Goal: Book appointment/travel/reservation

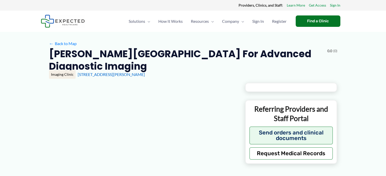
type input "**********"
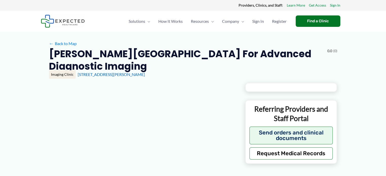
type input "**********"
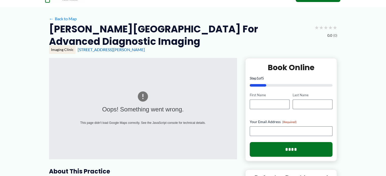
scroll to position [102, 0]
